Goal: Information Seeking & Learning: Learn about a topic

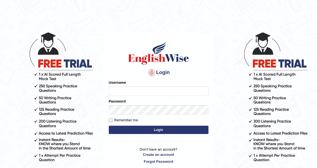
type input "DishaEw"
click at [146, 131] on button "Login" at bounding box center [159, 130] width 100 height 8
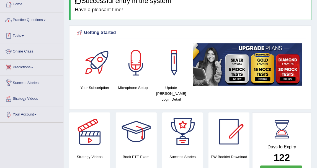
click at [37, 20] on link "Practice Questions" at bounding box center [31, 19] width 63 height 14
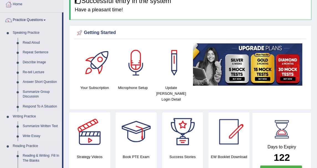
click at [37, 126] on link "Summarize Written Text" at bounding box center [41, 127] width 42 height 10
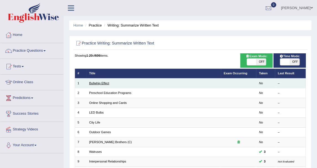
click at [100, 82] on link "Bullwhip Effect" at bounding box center [99, 83] width 20 height 3
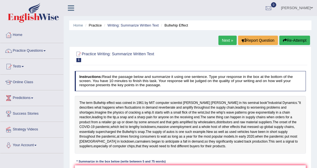
drag, startPoint x: 105, startPoint y: 24, endPoint x: 102, endPoint y: 24, distance: 3.3
click at [103, 24] on li "Writing: Summarize Written Text" at bounding box center [131, 25] width 56 height 5
click at [101, 24] on li "Practice" at bounding box center [93, 25] width 18 height 5
click at [121, 24] on link "Writing: Summarize Written Text" at bounding box center [132, 25] width 51 height 4
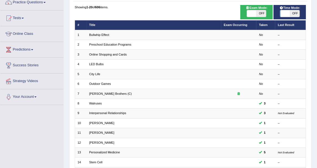
scroll to position [61, 0]
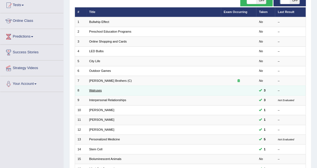
click at [97, 89] on link "Walruses" at bounding box center [95, 90] width 13 height 3
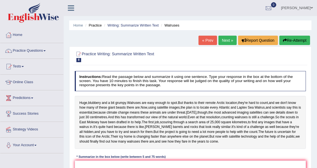
click at [224, 37] on link "Next »" at bounding box center [227, 40] width 18 height 9
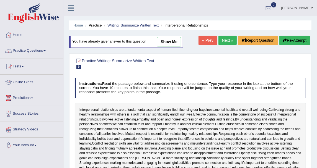
click at [167, 44] on link "show me" at bounding box center [169, 41] width 24 height 9
type textarea "Effective communication involves active listening, empathy, and open and honest…"
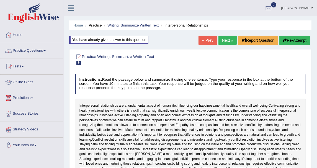
click at [130, 24] on link "Writing: Summarize Written Text" at bounding box center [132, 25] width 51 height 4
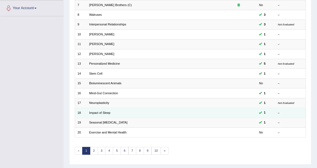
scroll to position [149, 0]
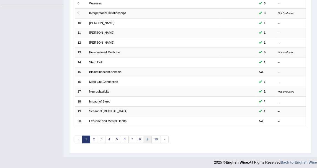
click at [144, 138] on link "9" at bounding box center [148, 140] width 8 height 8
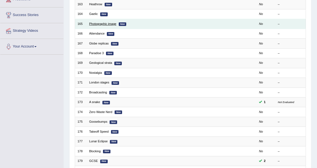
scroll to position [123, 0]
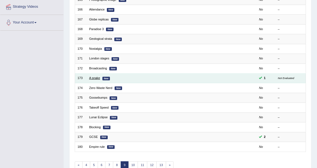
click at [97, 77] on link "A snake" at bounding box center [94, 77] width 11 height 3
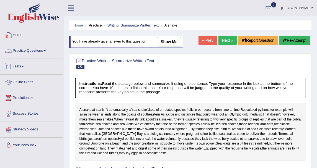
click at [27, 47] on link "Practice Questions" at bounding box center [31, 50] width 63 height 14
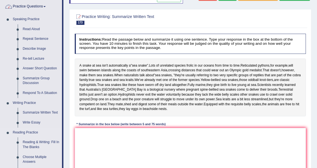
scroll to position [154, 0]
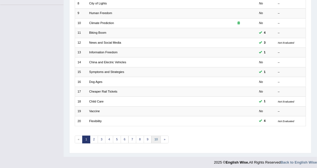
click at [158, 136] on link "10" at bounding box center [156, 140] width 10 height 8
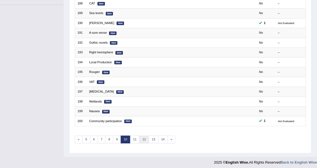
click at [139, 136] on link "12" at bounding box center [144, 140] width 10 height 8
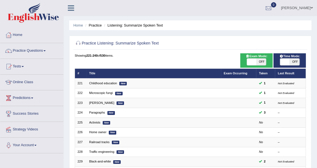
click at [255, 60] on span at bounding box center [252, 62] width 10 height 7
checkbox input "true"
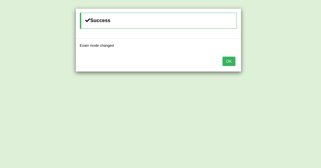
click at [234, 63] on button "OK" at bounding box center [229, 61] width 13 height 9
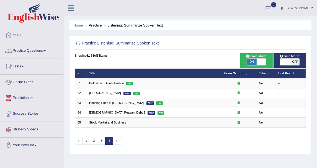
click at [93, 144] on div "Showing 61-65 of 65 items. # Title Exam Occurring Taken Last Result 61 Definiti…" at bounding box center [190, 101] width 231 height 97
click at [93, 140] on link "2" at bounding box center [94, 141] width 8 height 8
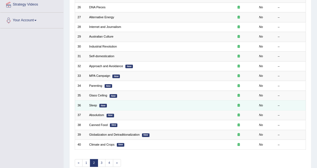
scroll to position [118, 0]
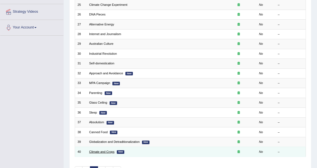
click at [103, 150] on link "Climate and Crops" at bounding box center [101, 151] width 25 height 3
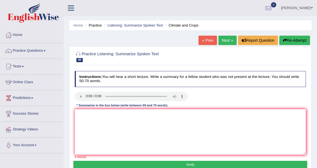
scroll to position [31, 0]
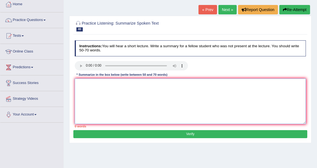
click at [111, 82] on textarea at bounding box center [190, 102] width 231 height 46
click at [92, 94] on textarea at bounding box center [190, 102] width 231 height 46
paste textarea "The speaker provided a comprehensive overview of [main topic], highlighting sev…"
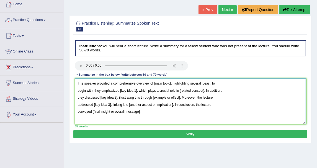
drag, startPoint x: 152, startPoint y: 82, endPoint x: 170, endPoint y: 84, distance: 17.9
click at [170, 84] on textarea "The speaker provided a comprehensive overview of [main topic], highlighting sev…" at bounding box center [190, 102] width 231 height 46
drag, startPoint x: 119, startPoint y: 91, endPoint x: 136, endPoint y: 92, distance: 17.2
click at [136, 92] on textarea "The speaker provided a comprehensive overview of climate and crops, highlightin…" at bounding box center [190, 102] width 231 height 46
click at [141, 91] on textarea "The speaker provided a comprehensive overview of climate and crops, highlightin…" at bounding box center [190, 102] width 231 height 46
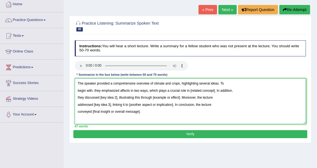
drag, startPoint x: 190, startPoint y: 91, endPoint x: 215, endPoint y: 93, distance: 24.7
click at [215, 93] on textarea "The speaker provided a comprehensive overview of climate and crops, highlightin…" at bounding box center [190, 102] width 231 height 46
drag, startPoint x: 191, startPoint y: 88, endPoint x: 212, endPoint y: 87, distance: 21.3
click at [212, 87] on textarea "The speaker provided a comprehensive overview of climate and crops, highlightin…" at bounding box center [190, 102] width 231 height 46
drag, startPoint x: 130, startPoint y: 89, endPoint x: 148, endPoint y: 90, distance: 17.2
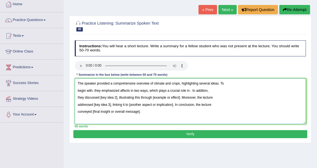
click at [148, 90] on textarea "The speaker provided a comprehensive overview of climate and crops, highlightin…" at bounding box center [190, 102] width 231 height 46
paste textarea "15 percent land"
click at [130, 90] on textarea "The speaker provided a comprehensive overview of climate and crops, highlightin…" at bounding box center [190, 102] width 231 height 46
drag, startPoint x: 119, startPoint y: 91, endPoint x: 132, endPoint y: 91, distance: 13.3
click at [132, 91] on textarea "The speaker provided a comprehensive overview of climate and crops, highlightin…" at bounding box center [190, 102] width 231 height 46
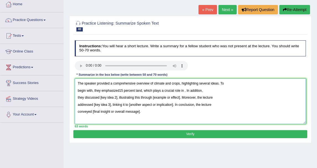
click at [120, 90] on textarea "The speaker provided a comprehensive overview of climate and crops, highlightin…" at bounding box center [190, 102] width 231 height 46
click at [118, 90] on textarea "The speaker provided a comprehensive overview of climate and crops, highlightin…" at bounding box center [190, 102] width 231 height 46
click at [184, 91] on textarea "The speaker provided a comprehensive overview of climate and crops, highlightin…" at bounding box center [190, 102] width 231 height 46
click at [234, 86] on textarea "The speaker provided a comprehensive overview of climate and crops, highlightin…" at bounding box center [190, 102] width 231 height 46
drag, startPoint x: 100, startPoint y: 97, endPoint x: 111, endPoint y: 97, distance: 10.2
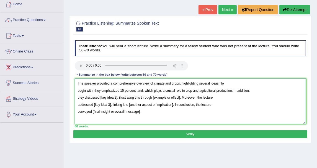
click at [111, 97] on textarea "The speaker provided a comprehensive overview of climate and crops, highlightin…" at bounding box center [190, 102] width 231 height 46
drag, startPoint x: 116, startPoint y: 96, endPoint x: 100, endPoint y: 97, distance: 15.8
click at [100, 97] on textarea "The speaker provided a comprehensive overview of climate and crops, highlightin…" at bounding box center [190, 102] width 231 height 46
drag, startPoint x: 160, startPoint y: 98, endPoint x: 187, endPoint y: 96, distance: 26.9
click at [187, 96] on textarea "The speaker provided a comprehensive overview of climate and crops, highlightin…" at bounding box center [190, 102] width 231 height 46
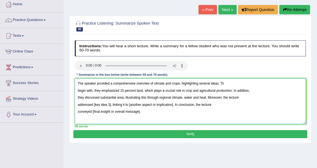
drag, startPoint x: 93, startPoint y: 104, endPoint x: 110, endPoint y: 104, distance: 17.4
click at [110, 104] on textarea "The speaker provided a comprehensive overview of climate and crops, highlightin…" at bounding box center [190, 102] width 231 height 46
drag, startPoint x: 153, startPoint y: 103, endPoint x: 198, endPoint y: 107, distance: 44.7
click at [198, 107] on textarea "The speaker provided a comprehensive overview of climate and crops, highlightin…" at bounding box center [190, 102] width 231 height 46
drag, startPoint x: 92, startPoint y: 110, endPoint x: 146, endPoint y: 113, distance: 53.6
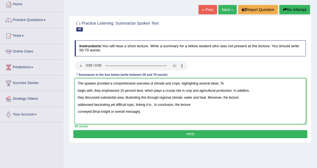
click at [146, 113] on textarea "The speaker provided a comprehensive overview of climate and crops, highlightin…" at bounding box center [190, 102] width 231 height 46
drag, startPoint x: 144, startPoint y: 112, endPoint x: 92, endPoint y: 112, distance: 52.6
click at [92, 112] on textarea "The speaker provided a comprehensive overview of climate and crops, highlightin…" at bounding box center [190, 102] width 231 height 46
click at [111, 112] on textarea "The speaker provided a comprehensive overview of climate and crops, highlightin…" at bounding box center [190, 102] width 231 height 46
click at [154, 103] on textarea "The speaker provided a comprehensive overview of climate and crops, highlightin…" at bounding box center [190, 102] width 231 height 46
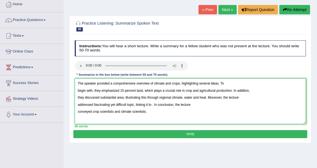
click at [153, 104] on textarea "The speaker provided a comprehensive overview of climate and crops, highlightin…" at bounding box center [190, 102] width 231 height 46
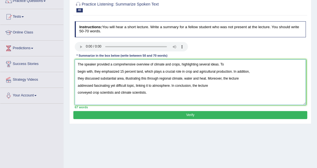
scroll to position [61, 0]
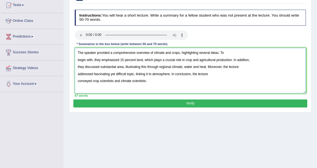
click at [78, 60] on textarea "The speaker provided a comprehensive overview of climate and crops, highlightin…" at bounding box center [190, 71] width 231 height 46
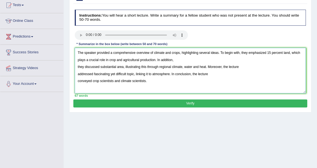
click at [78, 68] on textarea "The speaker provided a comprehensive overview of climate and crops, highlightin…" at bounding box center [190, 71] width 231 height 46
click at [77, 68] on textarea "The speaker provided a comprehensive overview of climate and crops, highlightin…" at bounding box center [190, 71] width 231 height 46
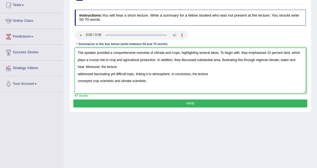
click at [78, 74] on textarea "The speaker provided a comprehensive overview of climate and crops, highlightin…" at bounding box center [190, 71] width 231 height 46
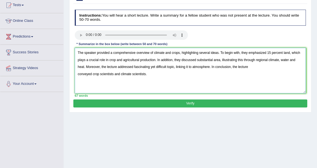
click at [169, 78] on textarea "The speaker provided a comprehensive overview of climate and crops, highlightin…" at bounding box center [190, 71] width 231 height 46
drag, startPoint x: 92, startPoint y: 75, endPoint x: 114, endPoint y: 73, distance: 22.0
click at [114, 73] on textarea "The speaker provided a comprehensive overview of climate and crops, highlightin…" at bounding box center [190, 71] width 231 height 46
click at [156, 83] on textarea "The speaker provided a comprehensive overview of climate and crops, highlightin…" at bounding box center [190, 71] width 231 height 46
click at [78, 74] on textarea "The speaker provided a comprehensive overview of climate and crops, highlightin…" at bounding box center [190, 71] width 231 height 46
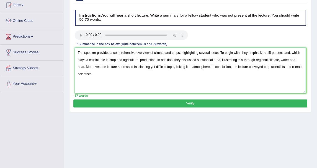
type textarea "The speaker provided a comprehensive overview of climate and crops, highlightin…"
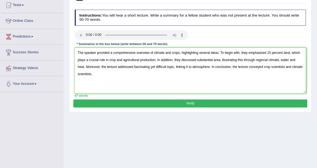
click at [104, 103] on button "Verify" at bounding box center [190, 104] width 234 height 8
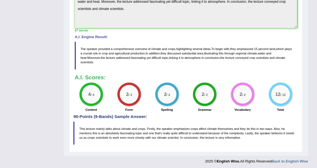
scroll to position [165, 0]
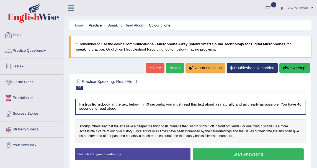
click at [19, 33] on link "Home" at bounding box center [31, 34] width 63 height 14
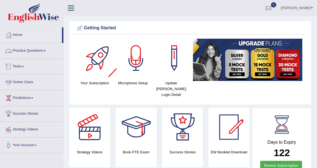
click at [48, 51] on link "Practice Questions" at bounding box center [31, 50] width 63 height 14
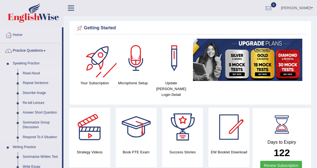
click at [35, 74] on link "Read Aloud" at bounding box center [41, 74] width 42 height 10
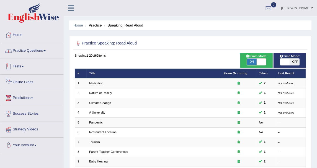
click at [22, 47] on link "Practice Questions" at bounding box center [31, 50] width 63 height 14
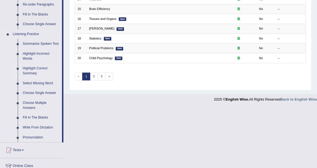
scroll to position [246, 0]
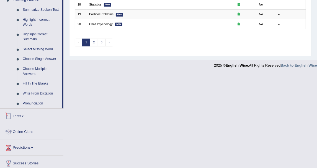
click at [24, 116] on span at bounding box center [23, 116] width 2 height 1
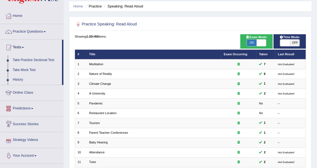
scroll to position [19, 0]
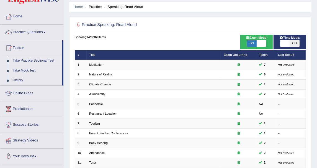
click at [49, 59] on link "Take Practice Sectional Test" at bounding box center [36, 61] width 52 height 10
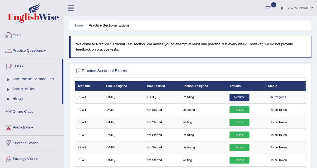
click at [24, 37] on link "Home" at bounding box center [31, 34] width 63 height 14
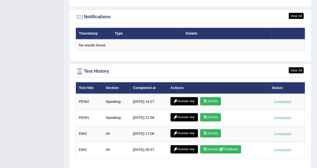
scroll to position [677, 0]
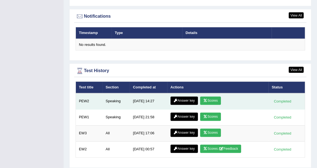
click at [190, 97] on link "Answer key" at bounding box center [184, 101] width 27 height 8
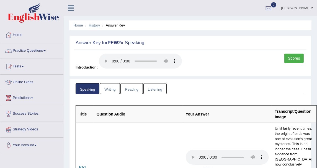
click at [92, 25] on link "History" at bounding box center [94, 25] width 11 height 4
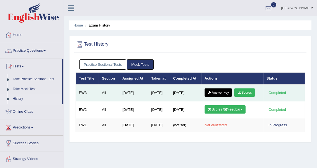
click at [244, 95] on link "Scores" at bounding box center [244, 93] width 20 height 8
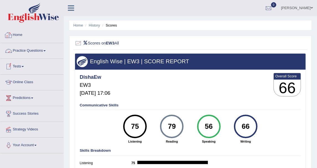
click at [22, 35] on link "Home" at bounding box center [31, 34] width 63 height 14
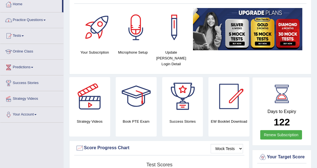
click at [34, 20] on link "Practice Questions" at bounding box center [31, 19] width 63 height 14
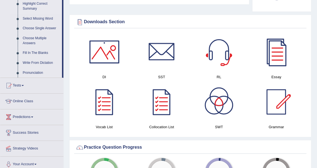
scroll to position [277, 0]
click at [32, 89] on link "Tests" at bounding box center [31, 85] width 63 height 14
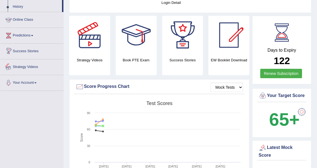
scroll to position [31, 0]
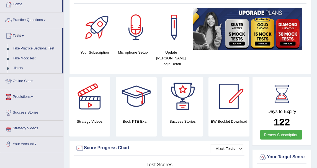
click at [20, 96] on link "Predictions" at bounding box center [31, 96] width 63 height 14
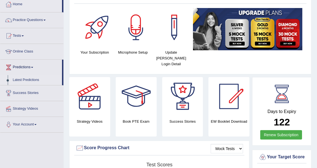
click at [25, 79] on link "Latest Predictions" at bounding box center [36, 80] width 52 height 10
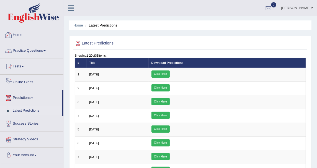
click at [23, 47] on link "Practice Questions" at bounding box center [31, 50] width 63 height 14
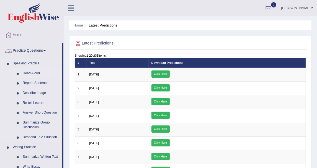
click at [39, 73] on link "Read Aloud" at bounding box center [41, 74] width 42 height 10
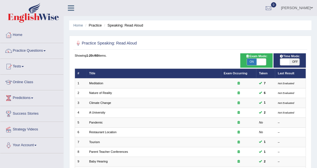
click at [252, 61] on span "ON" at bounding box center [252, 62] width 10 height 7
checkbox input "false"
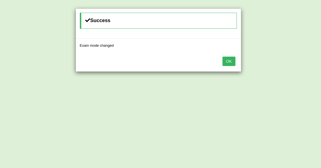
click at [235, 60] on button "OK" at bounding box center [229, 61] width 13 height 9
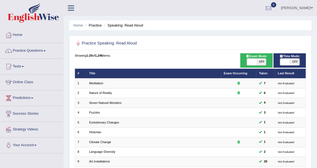
click at [264, 62] on span "OFF" at bounding box center [262, 62] width 10 height 7
checkbox input "true"
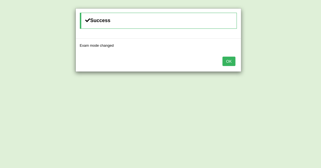
click at [232, 60] on button "OK" at bounding box center [229, 61] width 13 height 9
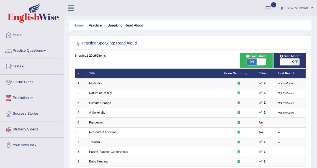
click at [292, 63] on span "OFF" at bounding box center [295, 62] width 10 height 7
checkbox input "true"
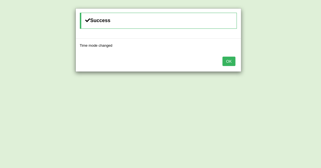
click at [233, 64] on button "OK" at bounding box center [229, 61] width 13 height 9
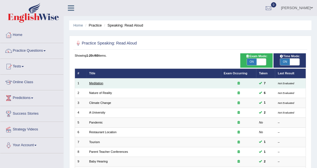
click at [100, 82] on link "Meditation" at bounding box center [96, 83] width 14 height 3
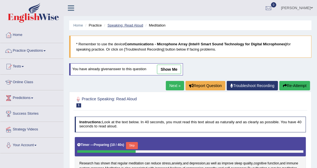
click at [138, 25] on link "Speaking: Read Aloud" at bounding box center [125, 25] width 36 height 4
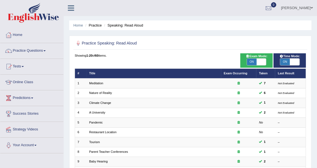
click at [257, 60] on span at bounding box center [262, 62] width 10 height 7
checkbox input "false"
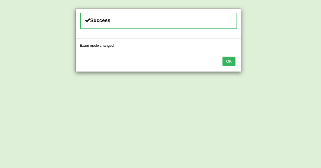
click at [226, 54] on div "OK" at bounding box center [159, 61] width 166 height 19
click at [233, 59] on button "OK" at bounding box center [229, 61] width 13 height 9
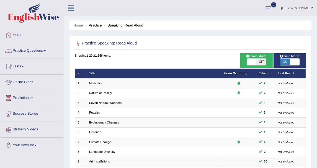
click at [284, 61] on span "ON" at bounding box center [285, 62] width 10 height 7
checkbox input "false"
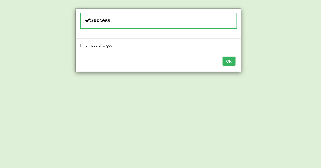
click at [231, 58] on button "OK" at bounding box center [229, 61] width 13 height 9
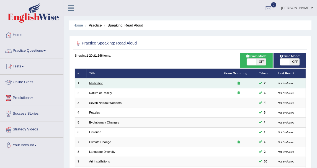
click at [93, 82] on link "Meditation" at bounding box center [96, 83] width 14 height 3
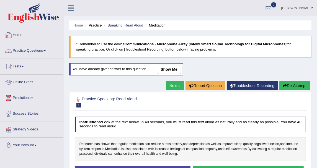
click at [21, 38] on link "Home" at bounding box center [31, 34] width 63 height 14
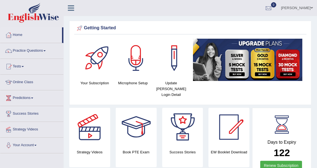
click at [306, 5] on link "[PERSON_NAME]" at bounding box center [297, 7] width 40 height 14
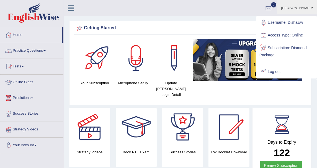
click at [281, 69] on link "Log out" at bounding box center [287, 72] width 60 height 13
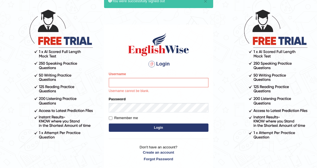
scroll to position [31, 0]
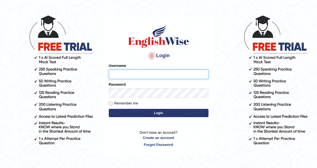
type input "DishaEw"
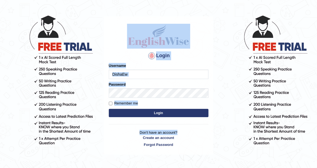
drag, startPoint x: 266, startPoint y: 93, endPoint x: 239, endPoint y: 16, distance: 82.1
click at [239, 16] on body "Login Please fix the following errors: Username DishaEw Password Remember me Lo…" at bounding box center [158, 83] width 317 height 168
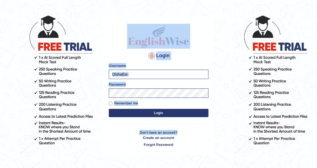
drag, startPoint x: 239, startPoint y: 16, endPoint x: 219, endPoint y: 27, distance: 22.8
click at [219, 27] on body "Login Please fix the following errors: Username DishaEw Password Remember me Lo…" at bounding box center [158, 83] width 317 height 168
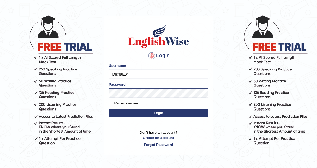
click at [162, 84] on div "Password" at bounding box center [159, 90] width 100 height 16
click at [159, 113] on button "Login" at bounding box center [159, 113] width 100 height 8
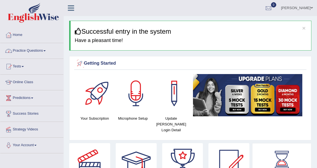
click at [44, 48] on link "Practice Questions" at bounding box center [31, 50] width 63 height 14
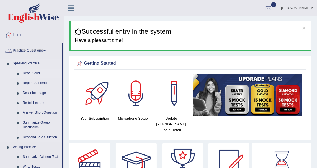
click at [38, 73] on link "Read Aloud" at bounding box center [41, 74] width 42 height 10
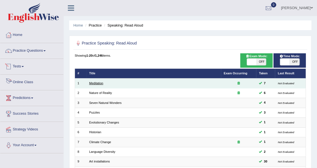
click at [93, 82] on link "Meditation" at bounding box center [96, 83] width 14 height 3
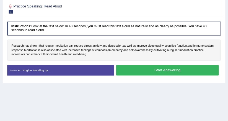
scroll to position [92, 0]
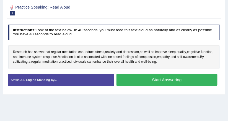
drag, startPoint x: 202, startPoint y: 6, endPoint x: 113, endPoint y: 43, distance: 96.5
click at [113, 43] on div "Instructions: Look at the text below. In 40 seconds, you must read this text al…" at bounding box center [114, 57] width 214 height 70
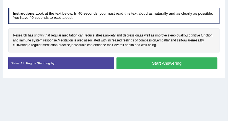
scroll to position [114, 0]
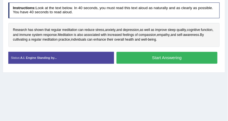
click at [136, 55] on button "Start Answering" at bounding box center [167, 58] width 101 height 12
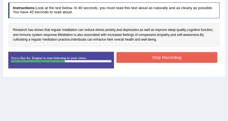
click at [157, 55] on button "Stop Recording" at bounding box center [167, 57] width 101 height 11
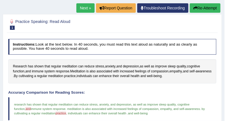
scroll to position [44, 0]
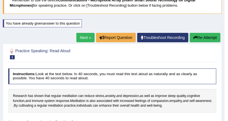
click at [198, 35] on button "Re-Attempt" at bounding box center [205, 37] width 31 height 9
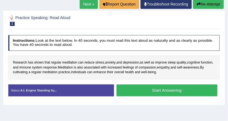
scroll to position [82, 0]
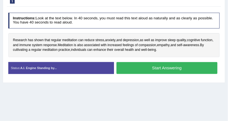
click at [141, 63] on button "Start Answering" at bounding box center [167, 68] width 101 height 12
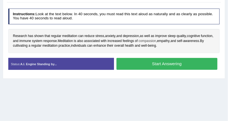
scroll to position [100, 0]
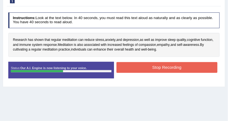
click at [164, 63] on button "Stop Recording" at bounding box center [167, 67] width 101 height 11
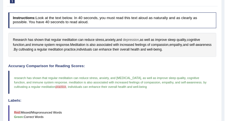
scroll to position [78, 0]
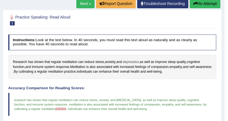
click at [132, 60] on span "depression" at bounding box center [131, 62] width 16 height 5
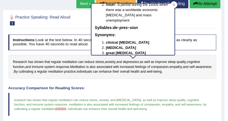
scroll to position [0, 0]
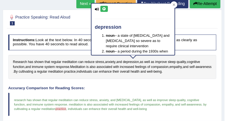
click at [105, 9] on icon at bounding box center [104, 8] width 4 height 3
click at [103, 8] on icon at bounding box center [104, 8] width 4 height 3
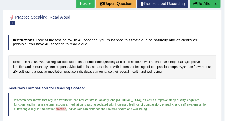
click at [74, 61] on span "meditation" at bounding box center [69, 62] width 15 height 5
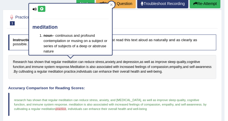
click at [40, 8] on icon at bounding box center [42, 8] width 4 height 3
click at [135, 24] on h2 "Practice Speaking: Read Aloud 1 Meditation" at bounding box center [72, 20] width 129 height 12
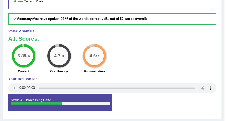
scroll to position [232, 0]
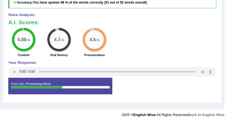
click at [126, 36] on div "5.88 / 6 Content 4.7 / 5 Oral fluency 4.6 / 5 Pronunciation" at bounding box center [112, 43] width 213 height 30
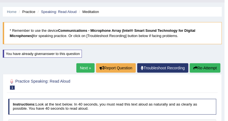
scroll to position [22, 0]
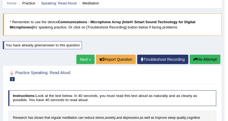
click at [79, 57] on link "Next »" at bounding box center [85, 59] width 18 height 9
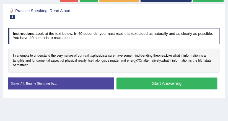
drag, startPoint x: 0, startPoint y: 0, endPoint x: 88, endPoint y: 56, distance: 104.4
click at [88, 56] on span "reality" at bounding box center [87, 55] width 9 height 5
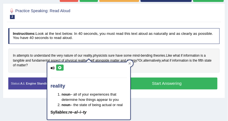
click at [63, 68] on div "reality noun – all of your experiences that determine how things appear to you …" at bounding box center [88, 91] width 83 height 57
click at [106, 40] on h4 "Instructions: Look at the text below. In 40 seconds, you must read this text al…" at bounding box center [114, 36] width 212 height 16
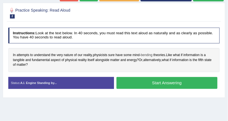
scroll to position [111, 0]
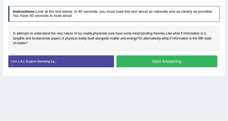
click at [151, 62] on button "Start Answering" at bounding box center [167, 62] width 101 height 12
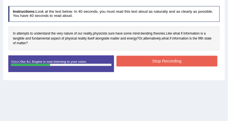
click at [148, 60] on button "Stop Recording" at bounding box center [167, 61] width 101 height 11
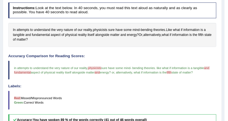
scroll to position [84, 0]
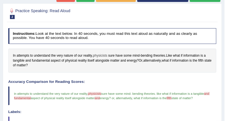
click at [103, 55] on span "physicists" at bounding box center [100, 55] width 14 height 5
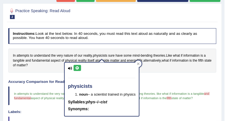
click at [120, 42] on h4 "Instructions: Look at the text below. In 40 seconds, you must read this text al…" at bounding box center [112, 36] width 208 height 16
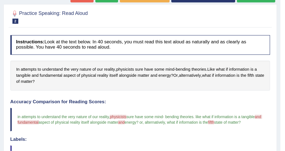
scroll to position [0, 0]
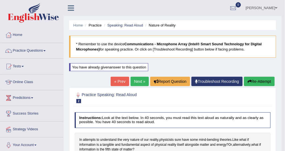
drag, startPoint x: 210, startPoint y: 8, endPoint x: 149, endPoint y: 34, distance: 65.6
click at [46, 52] on link "Practice Questions" at bounding box center [31, 50] width 63 height 14
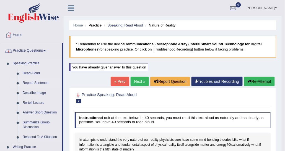
click at [36, 81] on link "Repeat Sentence" at bounding box center [41, 83] width 42 height 10
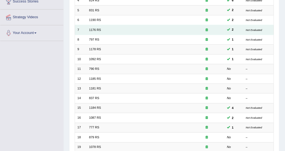
scroll to position [165, 0]
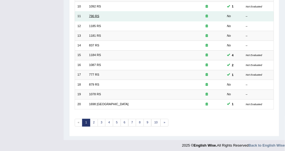
click at [91, 16] on link "790 RS" at bounding box center [94, 15] width 10 height 3
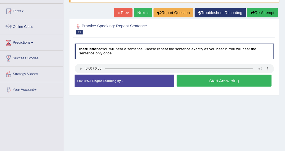
click at [144, 15] on link "Next »" at bounding box center [143, 12] width 18 height 9
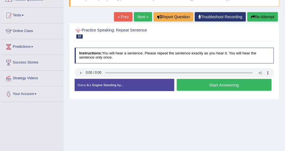
scroll to position [55, 0]
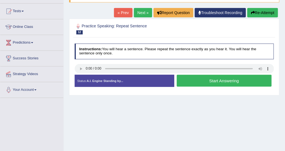
click at [213, 80] on button "Start Answering" at bounding box center [224, 81] width 95 height 12
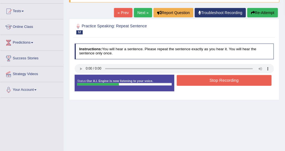
click at [202, 80] on button "Stop Recording" at bounding box center [224, 80] width 95 height 11
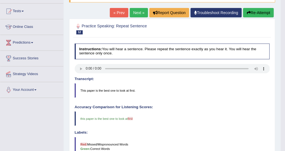
click at [115, 10] on link "« Prev" at bounding box center [119, 12] width 18 height 9
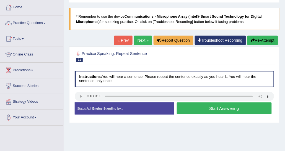
scroll to position [55, 0]
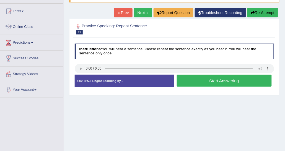
drag, startPoint x: 180, startPoint y: 78, endPoint x: 180, endPoint y: 60, distance: 18.0
click at [180, 78] on button "Start Answering" at bounding box center [224, 81] width 95 height 12
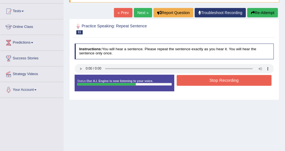
click at [187, 78] on button "Stop Recording" at bounding box center [224, 80] width 95 height 11
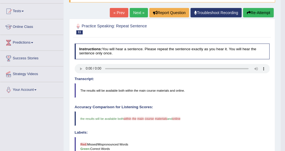
click at [136, 11] on link "Next »" at bounding box center [139, 12] width 18 height 9
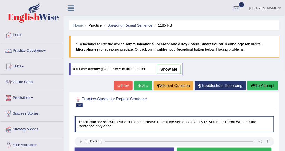
click at [139, 81] on link "Next »" at bounding box center [143, 85] width 18 height 9
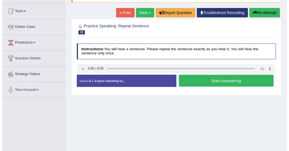
scroll to position [28, 0]
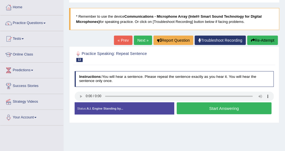
click at [98, 75] on b "Instructions:" at bounding box center [90, 77] width 23 height 4
click at [193, 107] on button "Start Answering" at bounding box center [224, 109] width 95 height 12
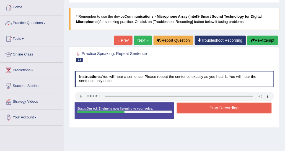
click at [194, 108] on button "Stop Recording" at bounding box center [224, 108] width 95 height 11
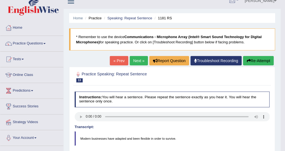
scroll to position [0, 0]
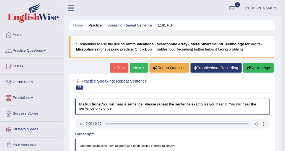
click at [141, 71] on link "Next »" at bounding box center [139, 67] width 18 height 9
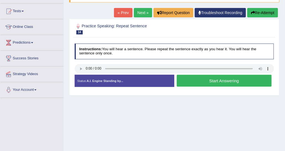
click at [191, 85] on button "Start Answering" at bounding box center [224, 81] width 95 height 12
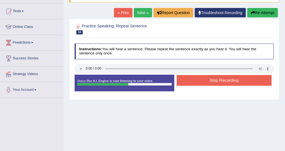
click at [192, 79] on button "Stop Recording" at bounding box center [224, 80] width 95 height 11
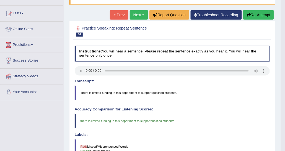
scroll to position [28, 0]
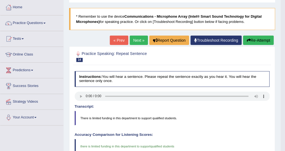
click at [256, 41] on button "Re-Attempt" at bounding box center [258, 40] width 31 height 9
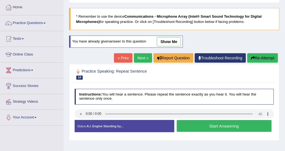
drag, startPoint x: 193, startPoint y: 120, endPoint x: 193, endPoint y: 107, distance: 13.0
click at [193, 120] on button "Start Answering" at bounding box center [224, 126] width 95 height 12
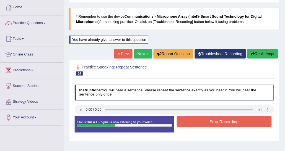
click at [203, 120] on button "Stop Recording" at bounding box center [224, 122] width 95 height 11
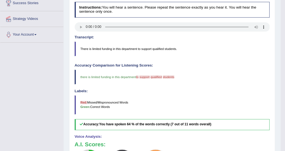
scroll to position [28, 0]
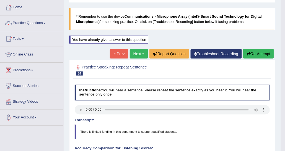
click at [251, 54] on button "Re-Attempt" at bounding box center [258, 53] width 31 height 9
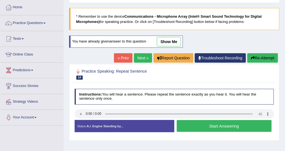
click at [190, 128] on button "Start Answering" at bounding box center [224, 126] width 95 height 12
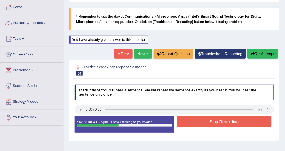
click at [188, 121] on button "Stop Recording" at bounding box center [224, 122] width 95 height 11
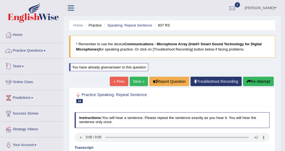
click at [47, 50] on link "Practice Questions" at bounding box center [31, 50] width 63 height 14
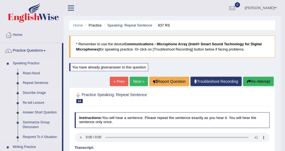
click at [35, 95] on link "Describe Image" at bounding box center [41, 93] width 42 height 10
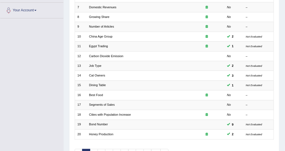
scroll to position [146, 0]
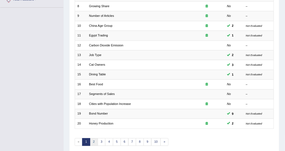
click at [92, 139] on link "2" at bounding box center [94, 143] width 8 height 8
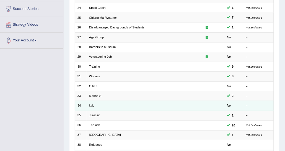
scroll to position [111, 0]
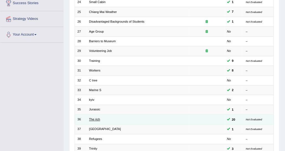
click at [95, 118] on link "The rich" at bounding box center [94, 119] width 11 height 3
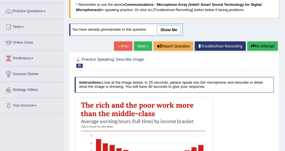
scroll to position [10, 0]
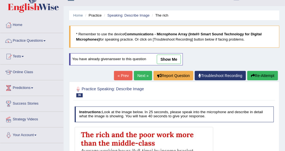
click at [167, 62] on link "show me" at bounding box center [169, 59] width 24 height 9
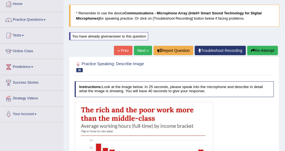
scroll to position [20, 0]
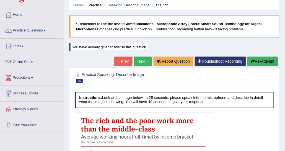
click at [258, 57] on button "Re-Attempt" at bounding box center [262, 61] width 31 height 9
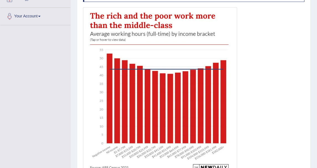
scroll to position [131, 0]
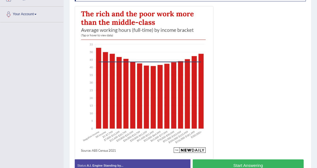
drag, startPoint x: 231, startPoint y: 34, endPoint x: 70, endPoint y: 50, distance: 161.7
click at [70, 50] on div "Practice Speaking: Describe Image 36 The rich Instructions: Look at the image b…" at bounding box center [190, 71] width 242 height 220
click at [239, 151] on button "Start Answering" at bounding box center [248, 166] width 111 height 12
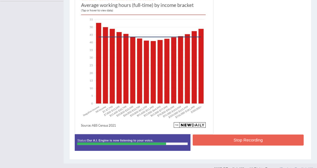
scroll to position [160, 0]
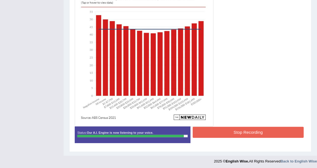
click at [224, 134] on button "Stop Recording" at bounding box center [248, 132] width 111 height 11
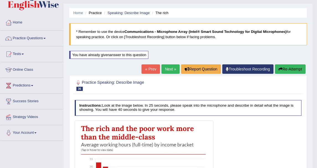
scroll to position [3, 0]
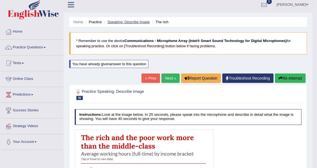
click at [122, 23] on link "Speaking: Describe Image" at bounding box center [128, 22] width 42 height 4
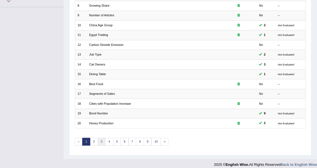
scroll to position [149, 0]
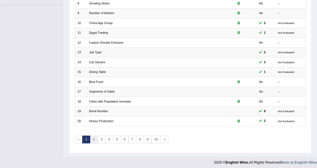
click at [95, 136] on link "2" at bounding box center [94, 140] width 8 height 8
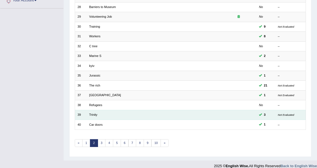
scroll to position [149, 0]
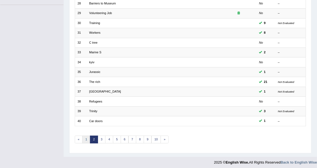
click at [88, 138] on link "1" at bounding box center [86, 140] width 8 height 8
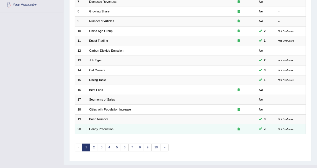
scroll to position [149, 0]
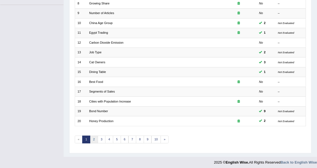
click at [93, 138] on link "2" at bounding box center [94, 140] width 8 height 8
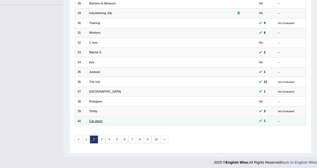
scroll to position [149, 0]
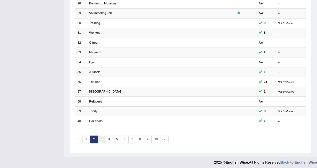
click at [101, 136] on link "3" at bounding box center [102, 140] width 8 height 8
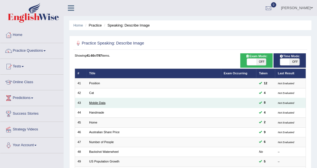
click at [101, 102] on link "Mobile Data" at bounding box center [97, 102] width 16 height 3
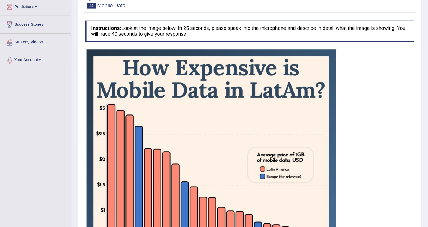
scroll to position [92, 0]
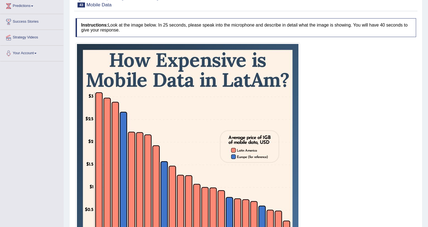
drag, startPoint x: 284, startPoint y: 0, endPoint x: 218, endPoint y: 33, distance: 73.3
click at [218, 33] on h4 "Instructions: Look at the image below. In 25 seconds, please speak into the mic…" at bounding box center [246, 27] width 340 height 19
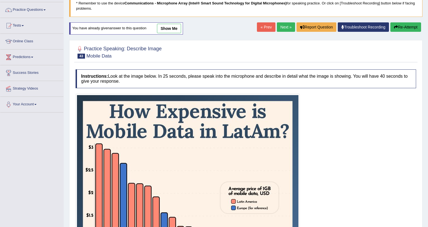
scroll to position [0, 0]
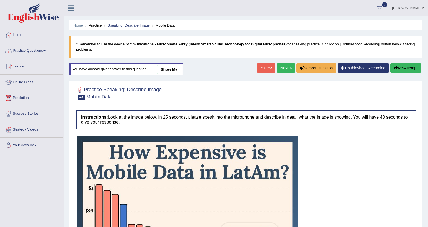
click at [178, 71] on link "show me" at bounding box center [169, 69] width 24 height 9
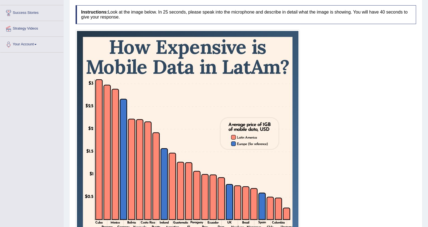
scroll to position [42, 0]
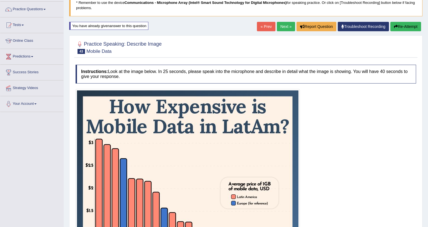
click at [317, 25] on button "Re-Attempt" at bounding box center [405, 26] width 31 height 9
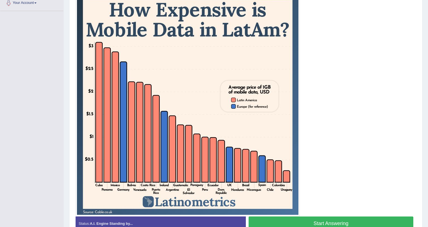
scroll to position [132, 0]
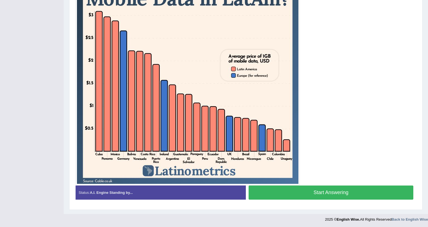
click at [321, 195] on button "Start Answering" at bounding box center [331, 193] width 165 height 14
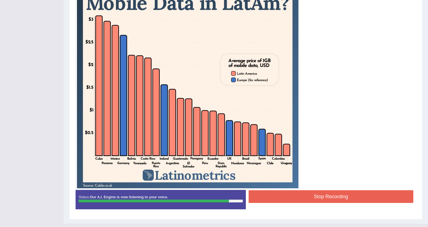
scroll to position [170, 0]
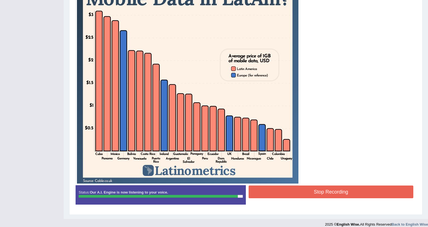
click at [321, 188] on button "Stop Recording" at bounding box center [331, 192] width 165 height 13
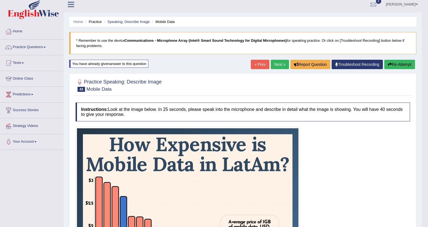
scroll to position [0, 0]
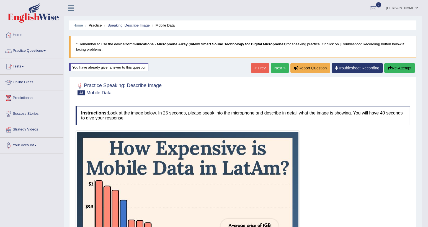
click at [140, 23] on link "Speaking: Describe Image" at bounding box center [128, 25] width 42 height 4
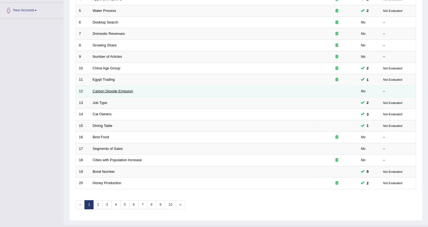
scroll to position [137, 0]
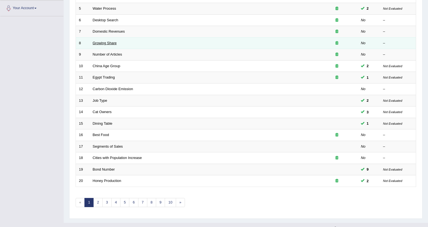
click at [112, 41] on link "Growing Share" at bounding box center [105, 43] width 24 height 4
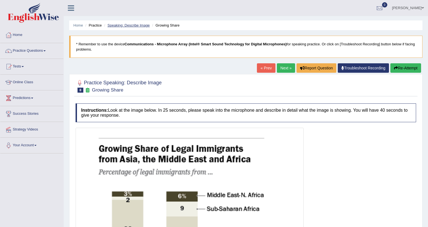
click at [138, 23] on link "Speaking: Describe Image" at bounding box center [128, 25] width 42 height 4
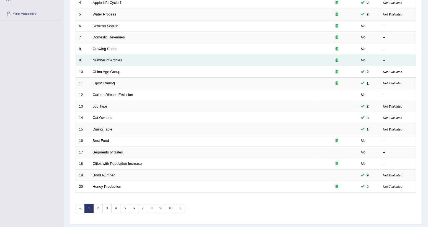
scroll to position [137, 0]
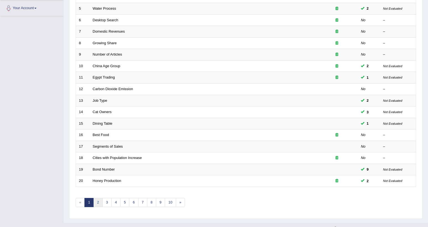
click at [99, 198] on link "2" at bounding box center [97, 202] width 9 height 9
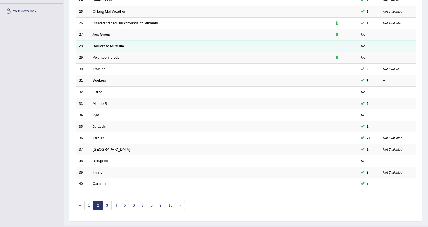
scroll to position [137, 0]
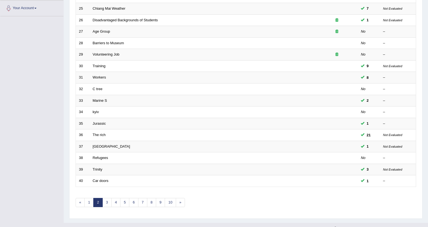
click at [103, 187] on div "Showing 21-40 of 787 items. # Title Exam Occurring Taken Last Result 21 Dinner …" at bounding box center [246, 66] width 340 height 295
click at [105, 198] on link "3" at bounding box center [106, 202] width 9 height 9
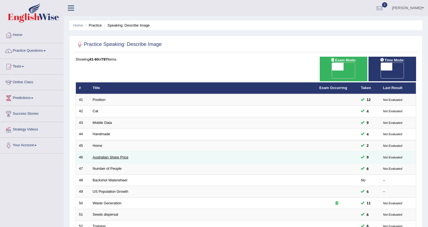
click at [111, 155] on link "Australian Share Price" at bounding box center [111, 157] width 36 height 4
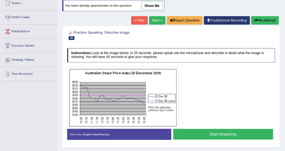
scroll to position [63, 0]
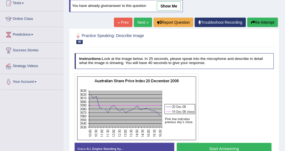
drag, startPoint x: 404, startPoint y: 0, endPoint x: 150, endPoint y: 51, distance: 259.2
click at [150, 51] on div "Instructions: Look at the image below. In 25 seconds, please speak into the mic…" at bounding box center [174, 106] width 202 height 111
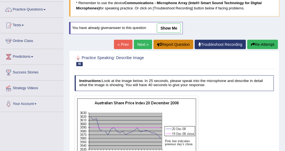
scroll to position [36, 0]
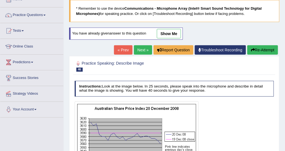
click at [171, 28] on div "You have already given answer to this question show me" at bounding box center [126, 34] width 114 height 12
drag, startPoint x: 172, startPoint y: 32, endPoint x: 184, endPoint y: 30, distance: 11.5
click at [172, 32] on link "show me" at bounding box center [169, 33] width 24 height 9
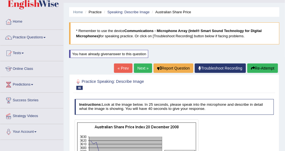
scroll to position [0, 0]
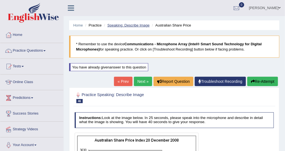
click at [145, 25] on link "Speaking: Describe Image" at bounding box center [128, 25] width 42 height 4
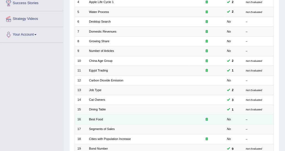
scroll to position [138, 0]
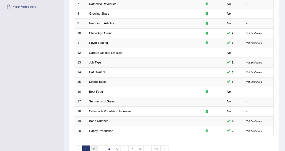
click at [94, 146] on link "2" at bounding box center [94, 150] width 8 height 8
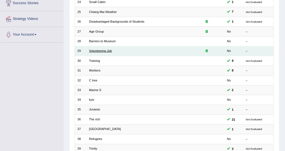
click at [102, 49] on link "Volunteering Job" at bounding box center [100, 50] width 23 height 3
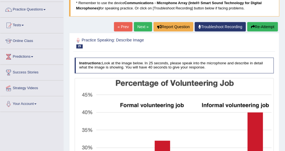
scroll to position [13, 0]
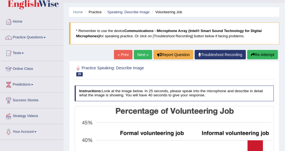
click at [142, 53] on link "Next »" at bounding box center [143, 54] width 18 height 9
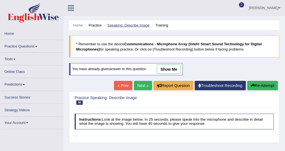
click at [122, 27] on link "Speaking: Describe Image" at bounding box center [128, 25] width 42 height 4
click at [119, 25] on link "Speaking: Describe Image" at bounding box center [128, 25] width 42 height 4
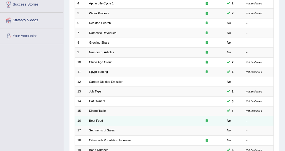
scroll to position [165, 0]
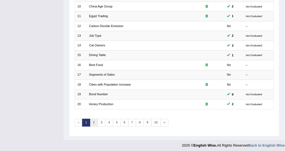
click at [95, 119] on link "2" at bounding box center [94, 123] width 8 height 8
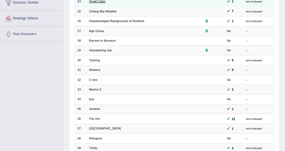
scroll to position [138, 0]
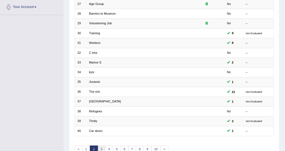
click at [99, 146] on link "3" at bounding box center [102, 150] width 8 height 8
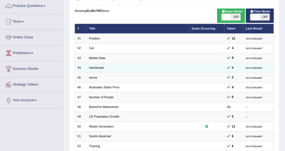
scroll to position [55, 0]
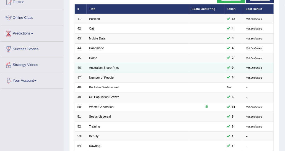
scroll to position [55, 0]
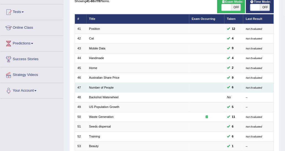
click at [105, 84] on td "Number of People" at bounding box center [138, 88] width 103 height 10
click at [109, 84] on td "Number of People" at bounding box center [138, 88] width 103 height 10
click at [111, 86] on link "Number of People" at bounding box center [101, 87] width 25 height 3
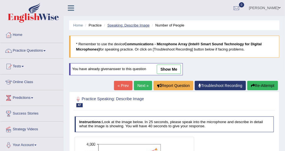
click at [113, 25] on link "Speaking: Describe Image" at bounding box center [128, 25] width 42 height 4
